Goal: Task Accomplishment & Management: Complete application form

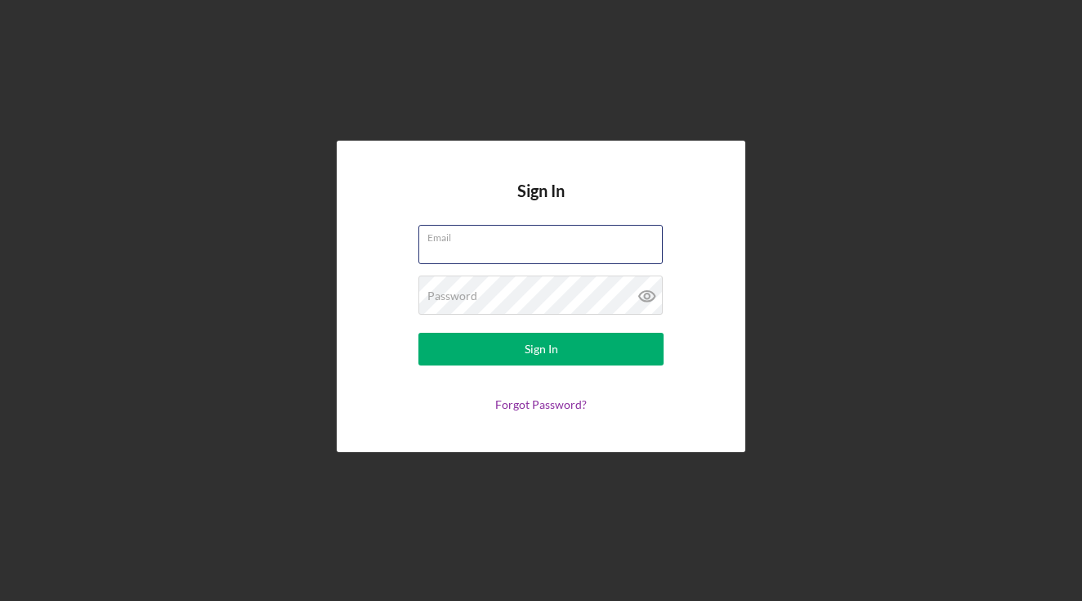
type input "[PERSON_NAME][EMAIL_ADDRESS][DOMAIN_NAME]"
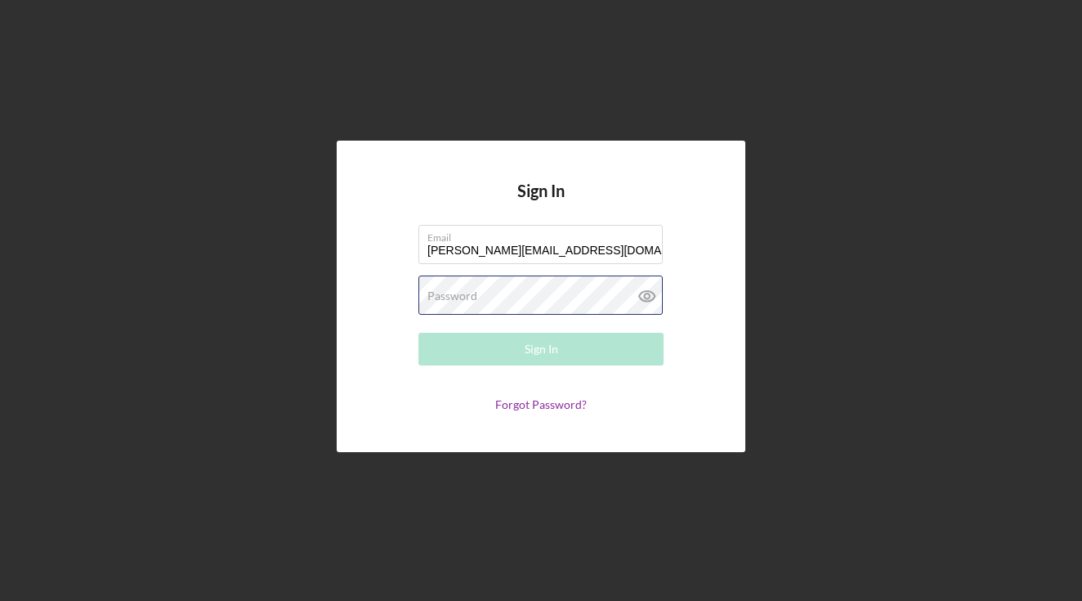
click at [541, 349] on button "Sign In" at bounding box center [540, 349] width 245 height 33
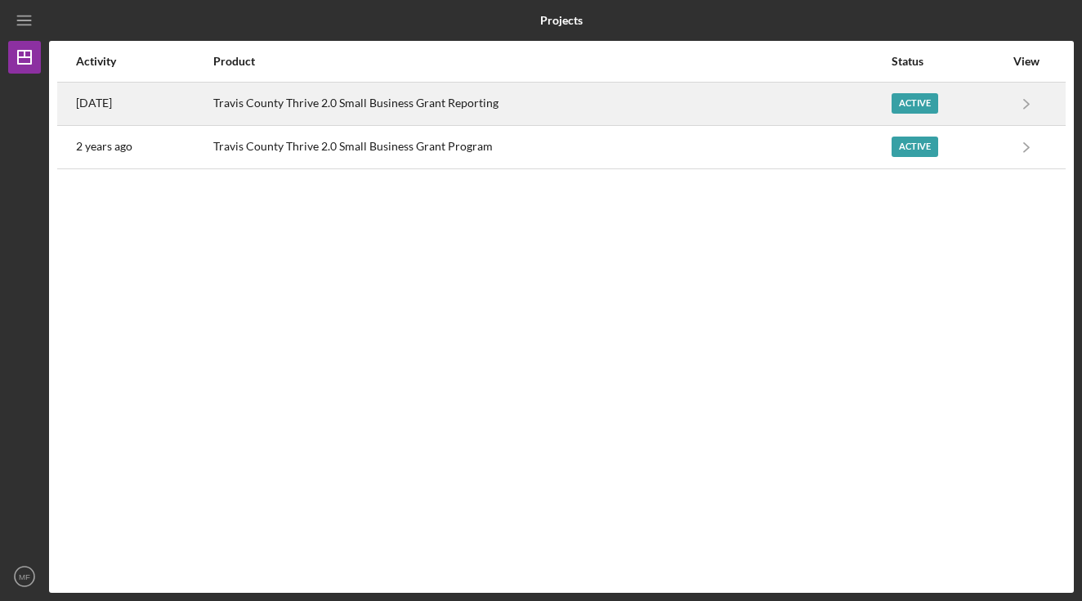
click at [910, 108] on div "Active" at bounding box center [915, 103] width 47 height 20
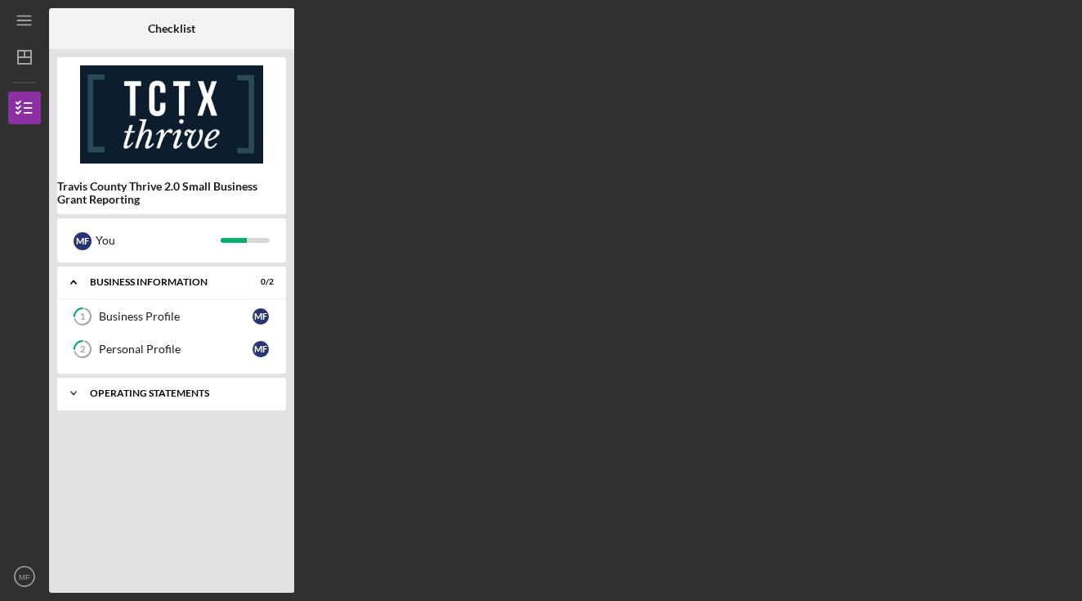
click at [218, 391] on div "Operating Statements" at bounding box center [178, 393] width 176 height 10
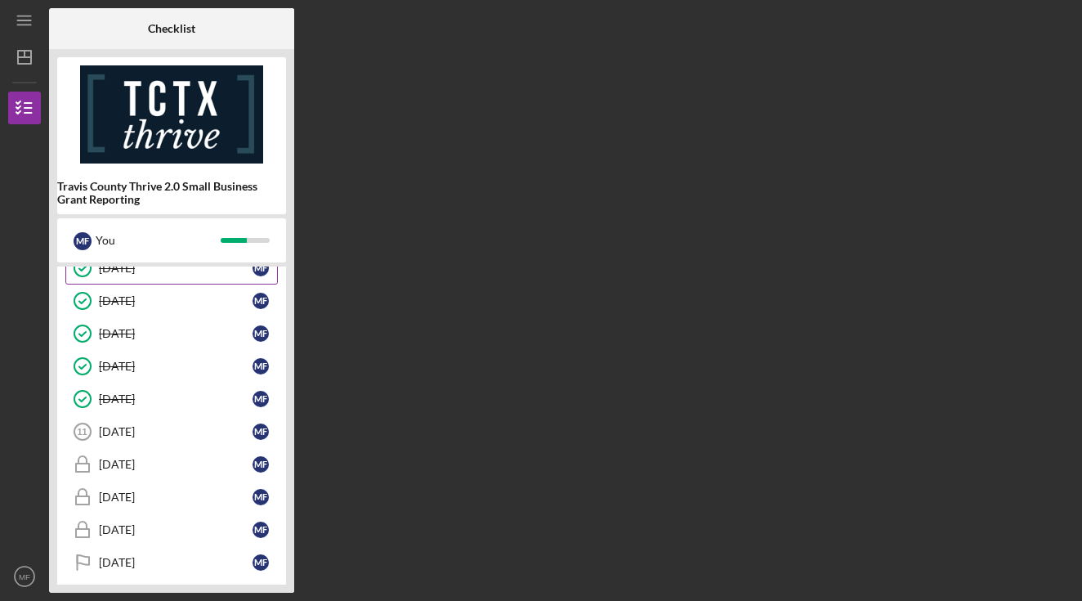
scroll to position [260, 0]
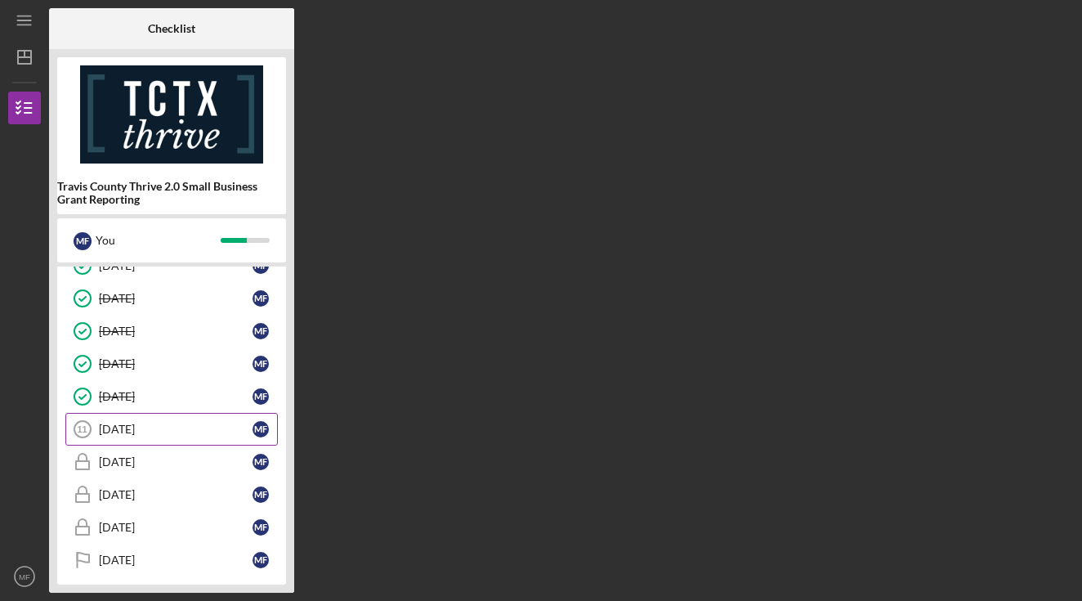
click at [154, 432] on div "[DATE]" at bounding box center [176, 429] width 154 height 13
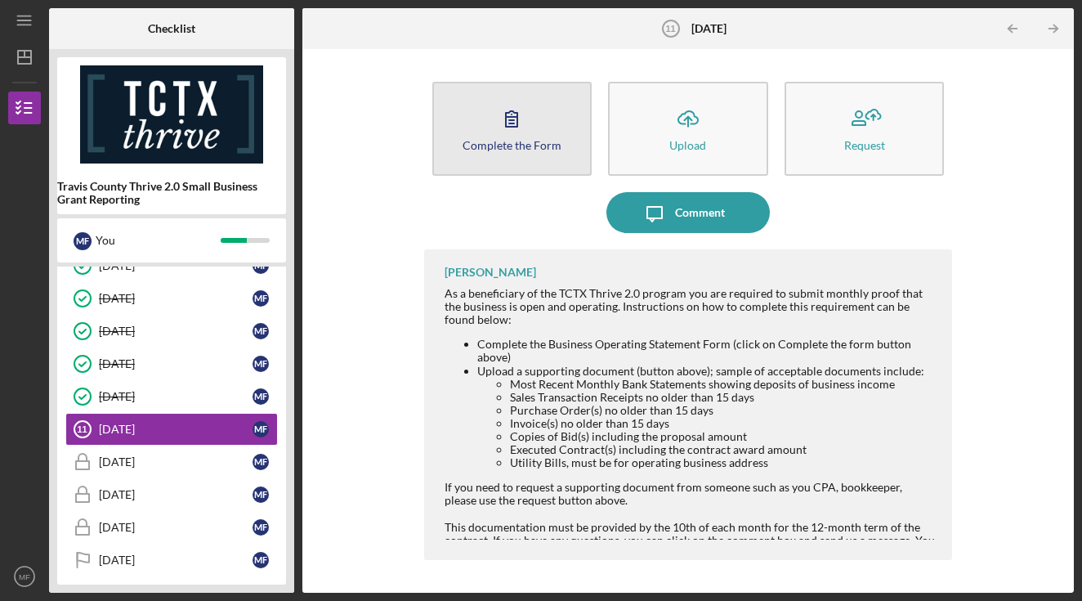
click at [547, 151] on button "Complete the Form Form" at bounding box center [512, 129] width 160 height 94
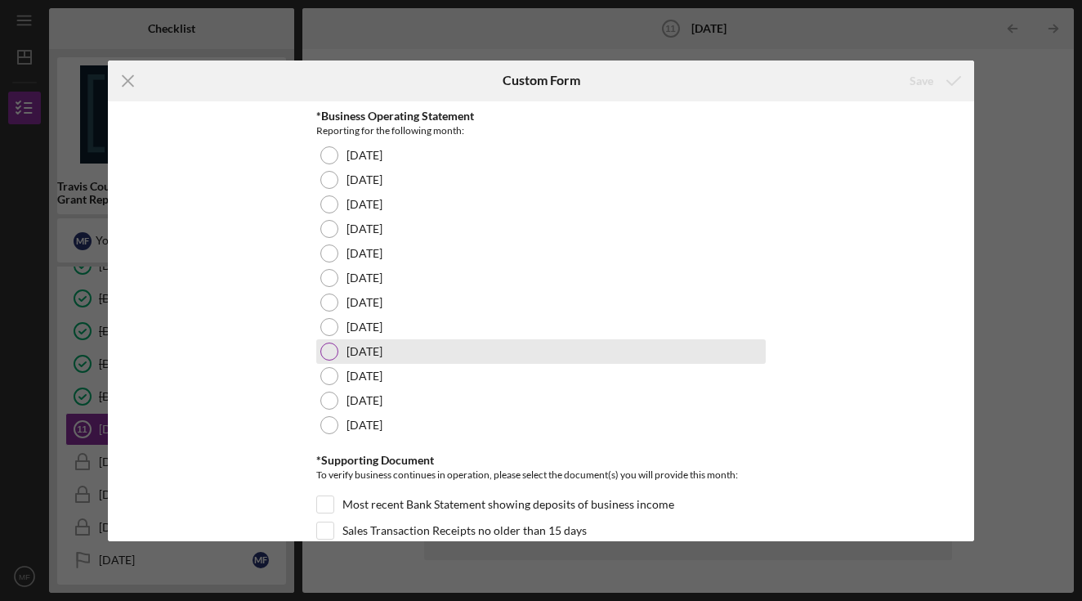
click at [382, 349] on label "[DATE]" at bounding box center [365, 351] width 36 height 13
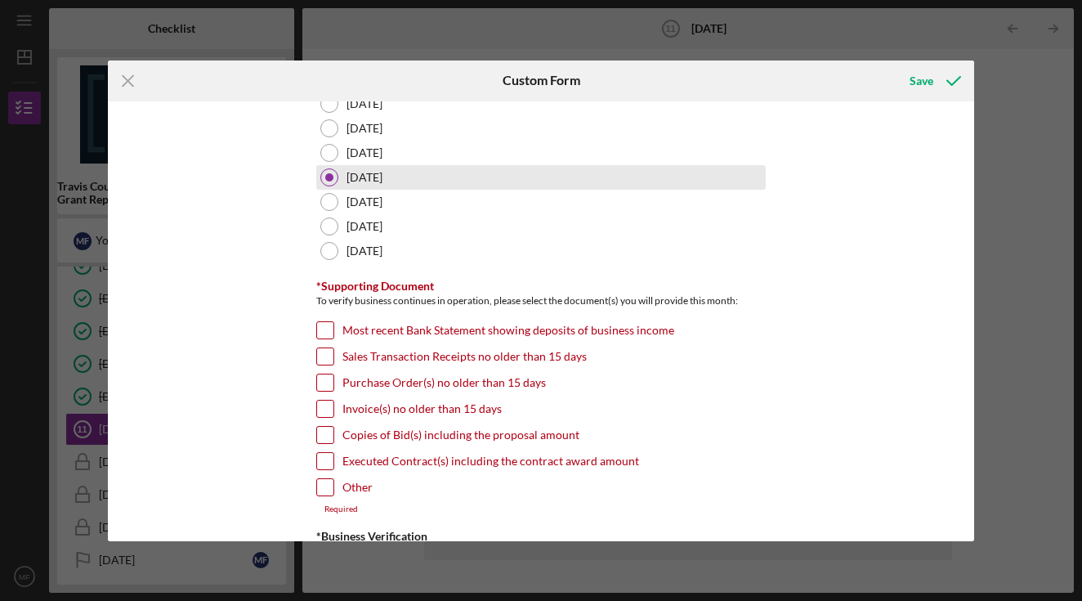
scroll to position [178, 0]
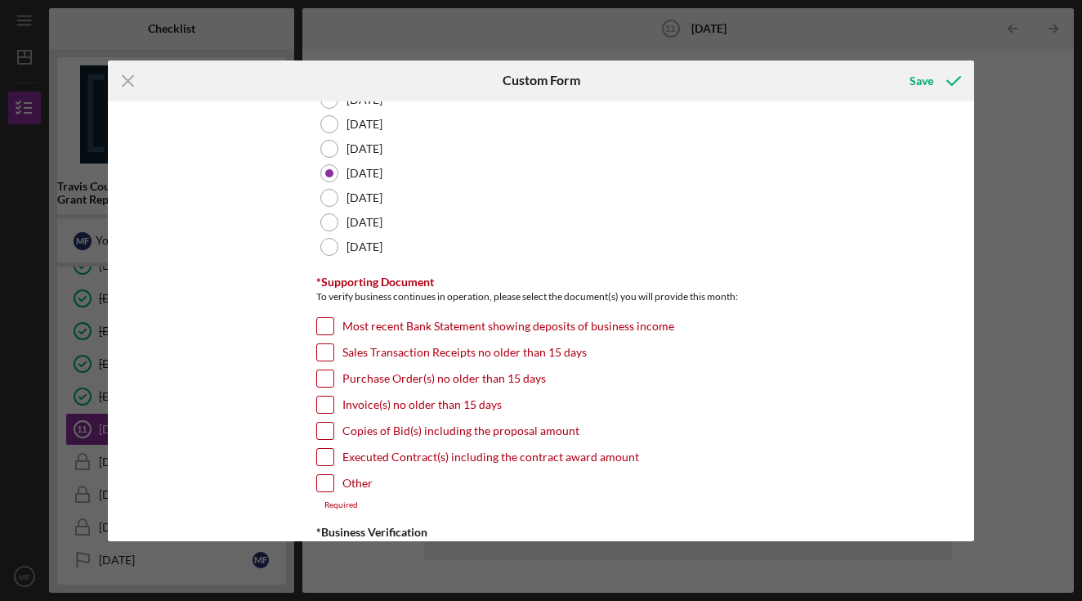
click at [423, 318] on label "Most recent Bank Statement showing deposits of business income" at bounding box center [508, 326] width 332 height 16
click at [333, 318] on input "Most recent Bank Statement showing deposits of business income" at bounding box center [325, 326] width 16 height 16
checkbox input "true"
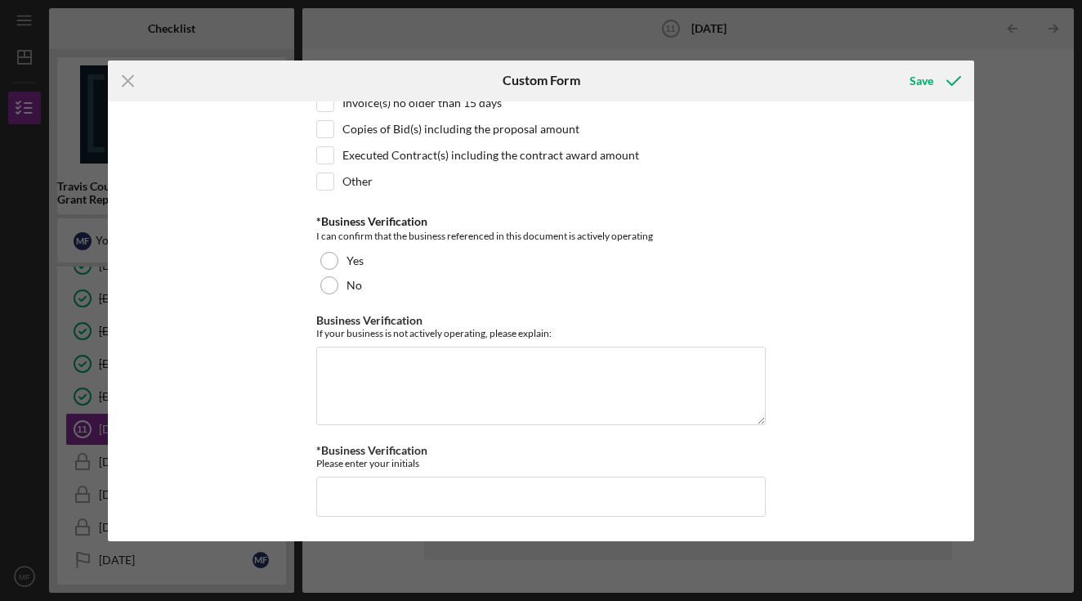
scroll to position [479, 0]
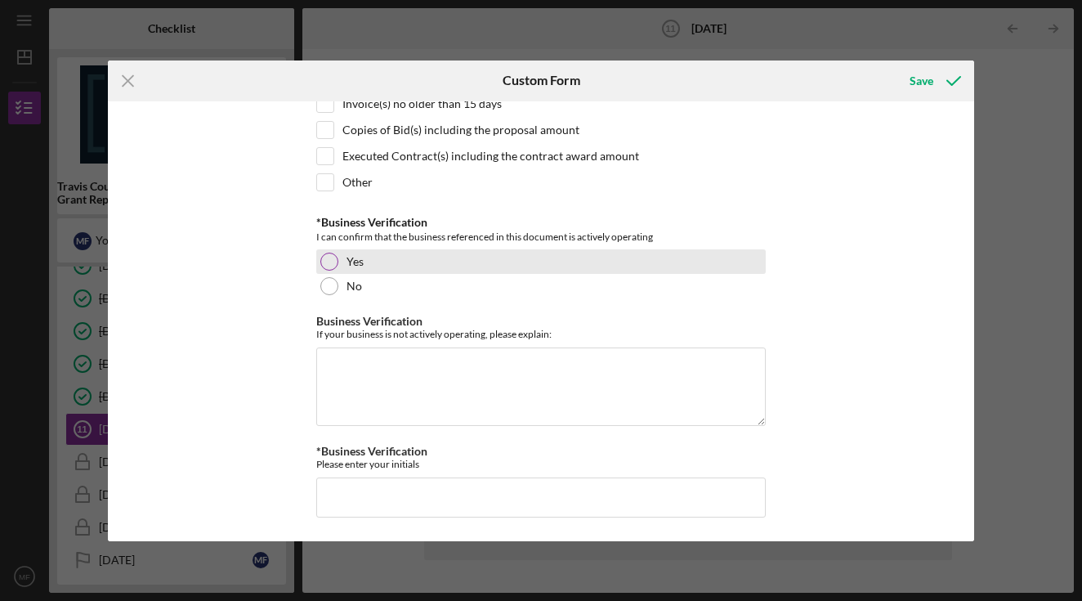
click at [355, 257] on label "Yes" at bounding box center [355, 261] width 17 height 13
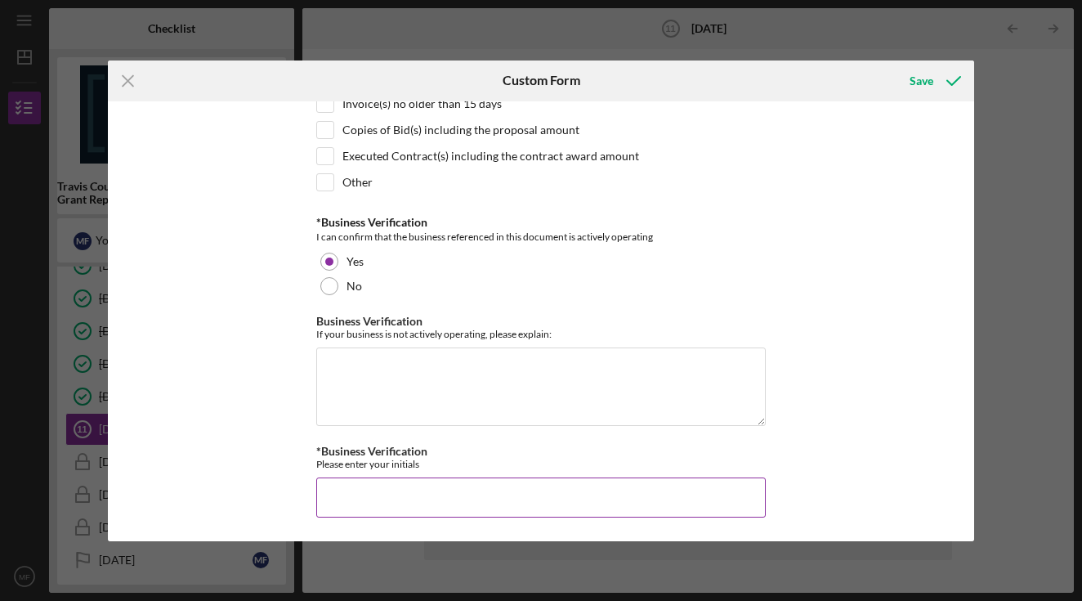
click at [415, 491] on input "*Business Verification" at bounding box center [541, 496] width 450 height 39
type input "MLF"
click at [928, 84] on div "Save" at bounding box center [922, 81] width 24 height 33
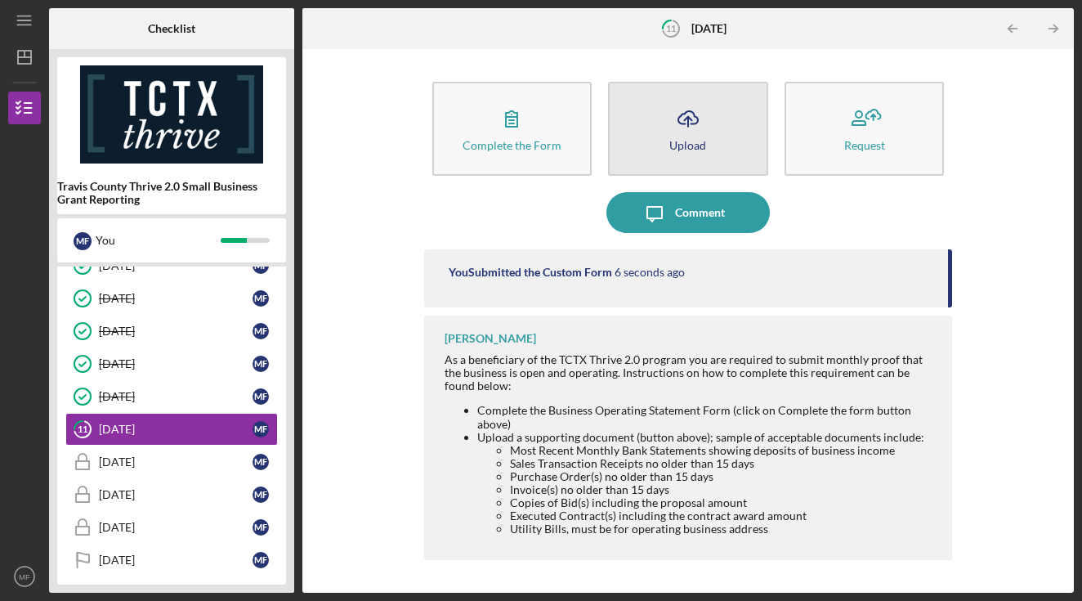
click at [660, 137] on button "Icon/Upload Upload" at bounding box center [688, 129] width 160 height 94
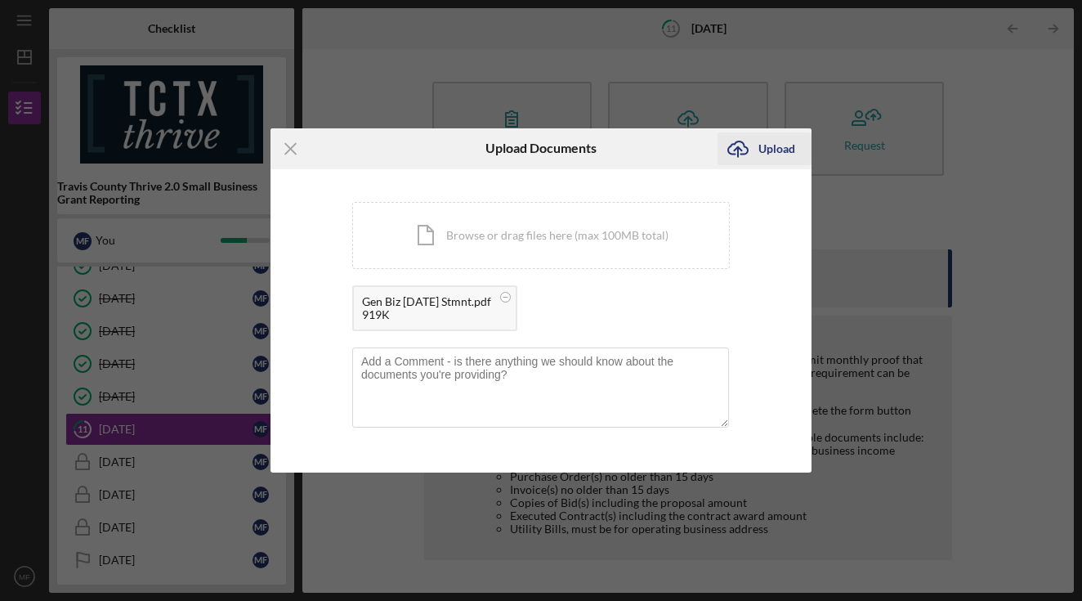
click at [779, 141] on div "Upload" at bounding box center [776, 148] width 37 height 33
